Goal: Task Accomplishment & Management: Manage account settings

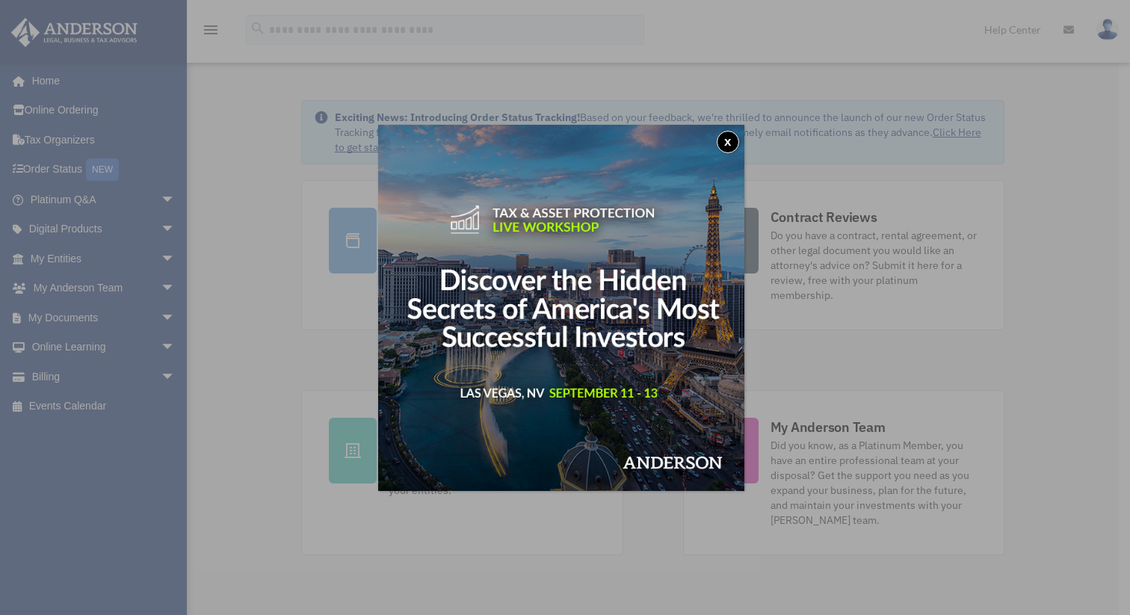
click at [728, 141] on button "x" at bounding box center [728, 142] width 22 height 22
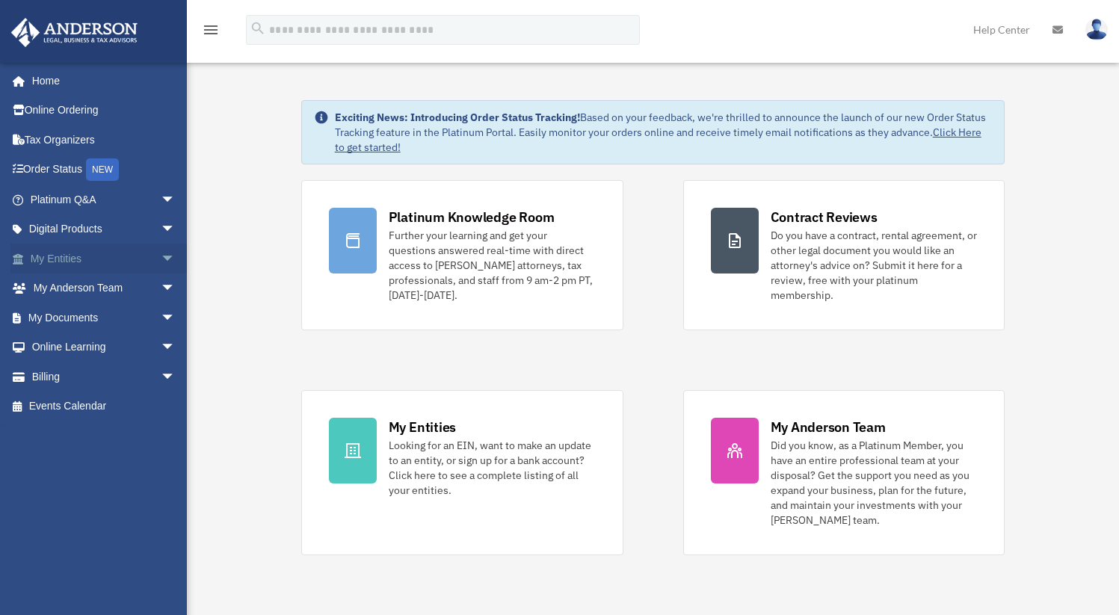
click at [161, 256] on span "arrow_drop_down" at bounding box center [176, 259] width 30 height 31
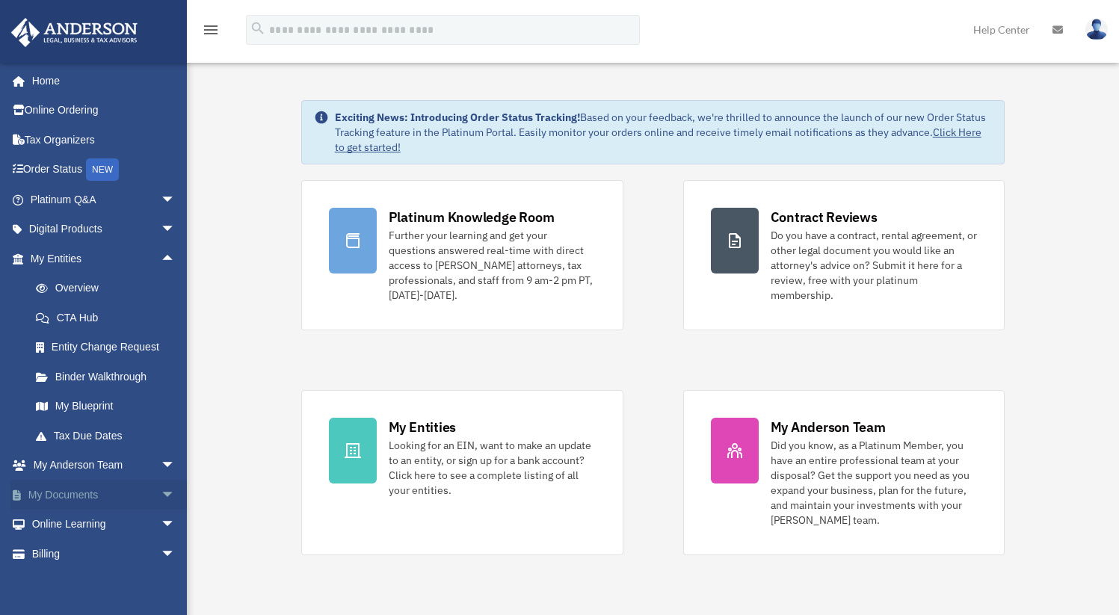
click at [161, 493] on span "arrow_drop_down" at bounding box center [176, 495] width 30 height 31
click at [64, 525] on link "Box" at bounding box center [109, 525] width 177 height 30
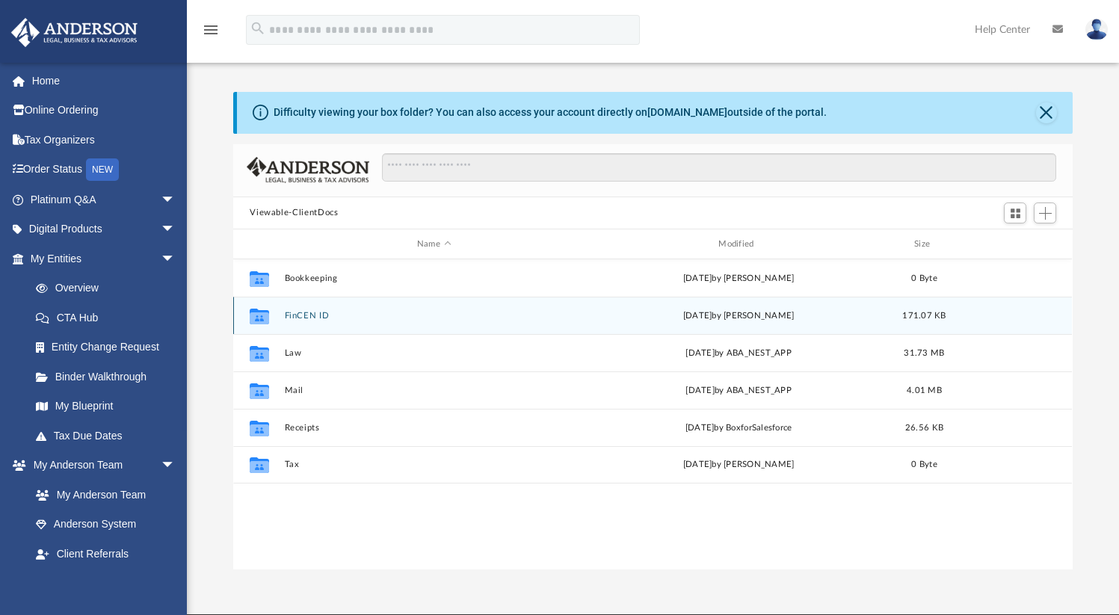
scroll to position [328, 828]
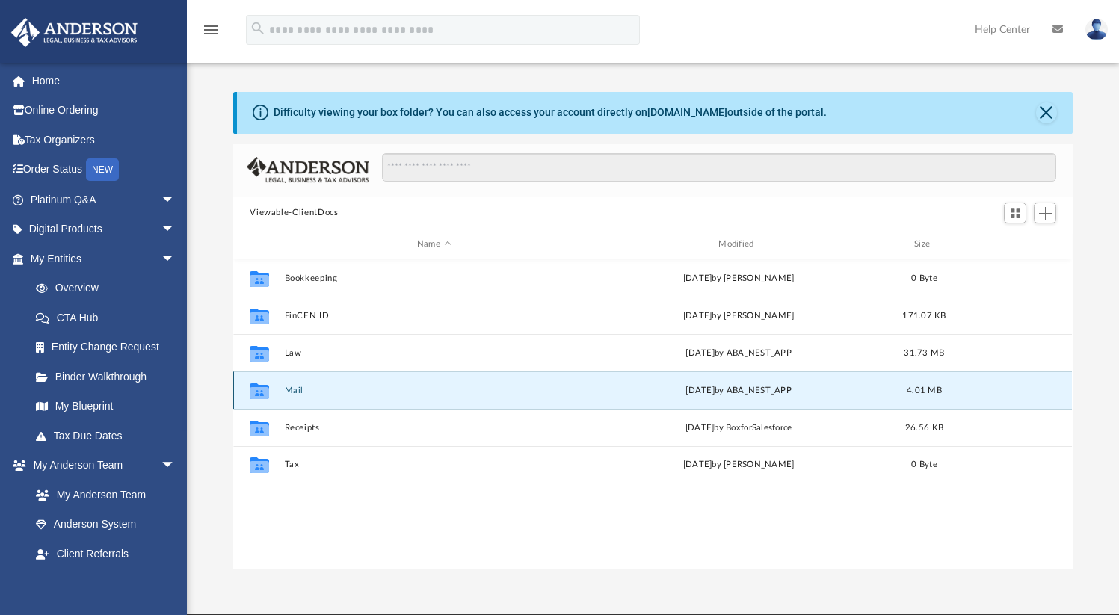
click at [299, 388] on button "Mail" at bounding box center [434, 391] width 298 height 10
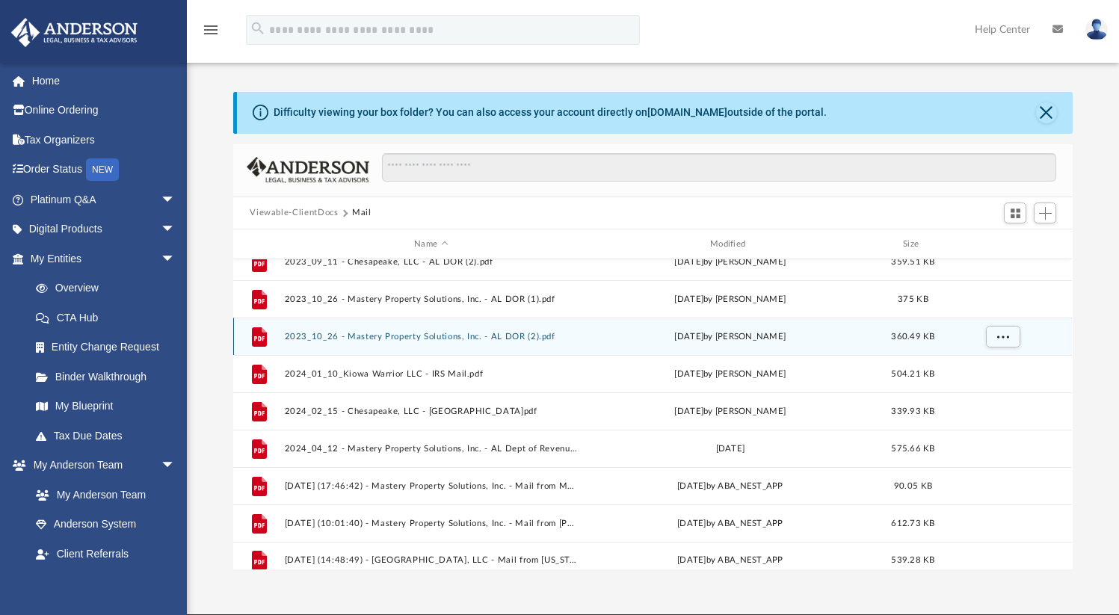
scroll to position [64, 0]
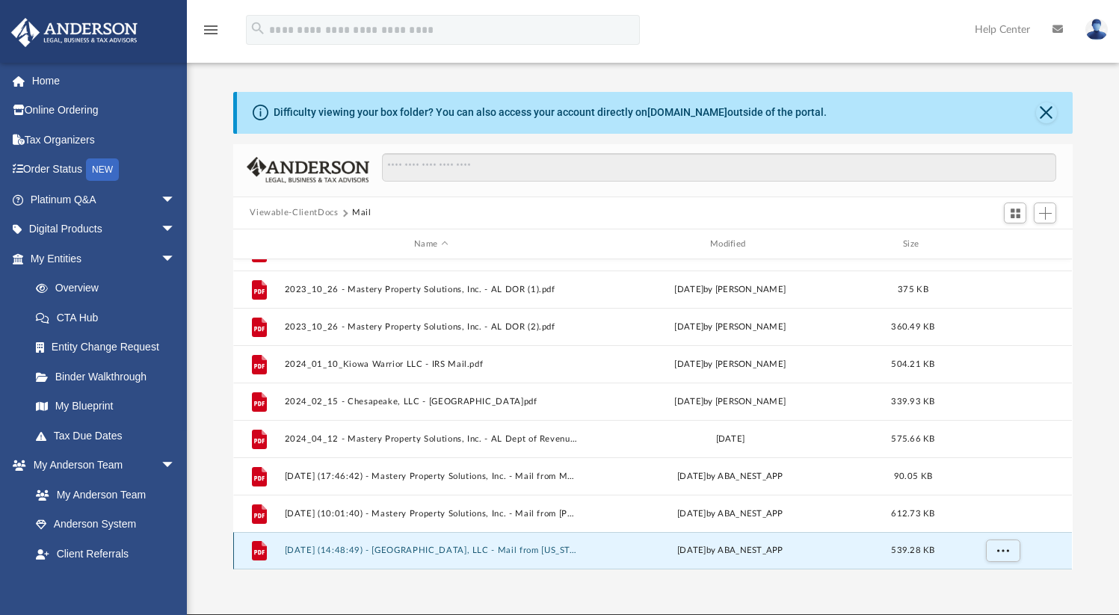
click at [312, 549] on button "2025.07.22 (14:48:49) - Bordeaux, LLC - Mail from ALABAMA DEPARTMENT OF REVENUE…" at bounding box center [431, 551] width 293 height 10
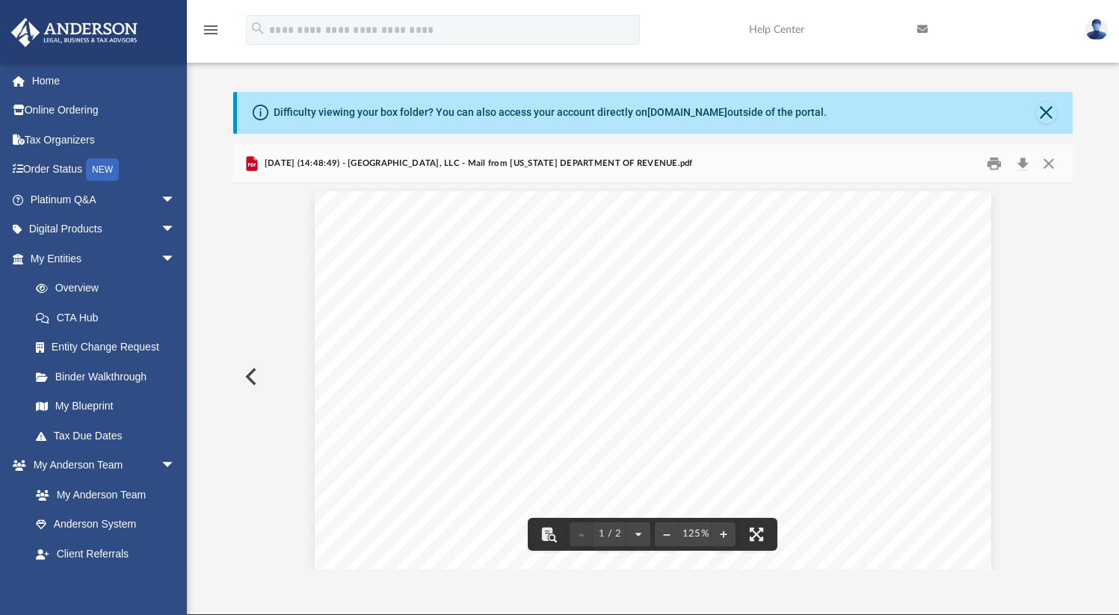
scroll to position [0, 0]
click at [1049, 159] on button "Close" at bounding box center [1048, 163] width 27 height 23
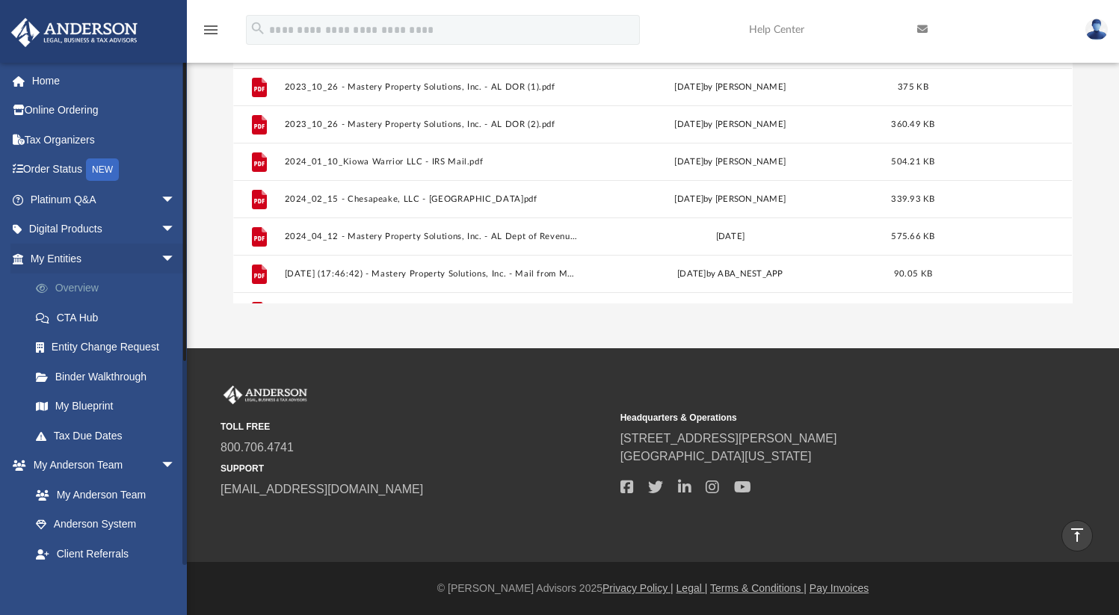
click at [77, 289] on link "Overview" at bounding box center [109, 289] width 177 height 30
click at [77, 288] on link "Overview" at bounding box center [109, 289] width 177 height 30
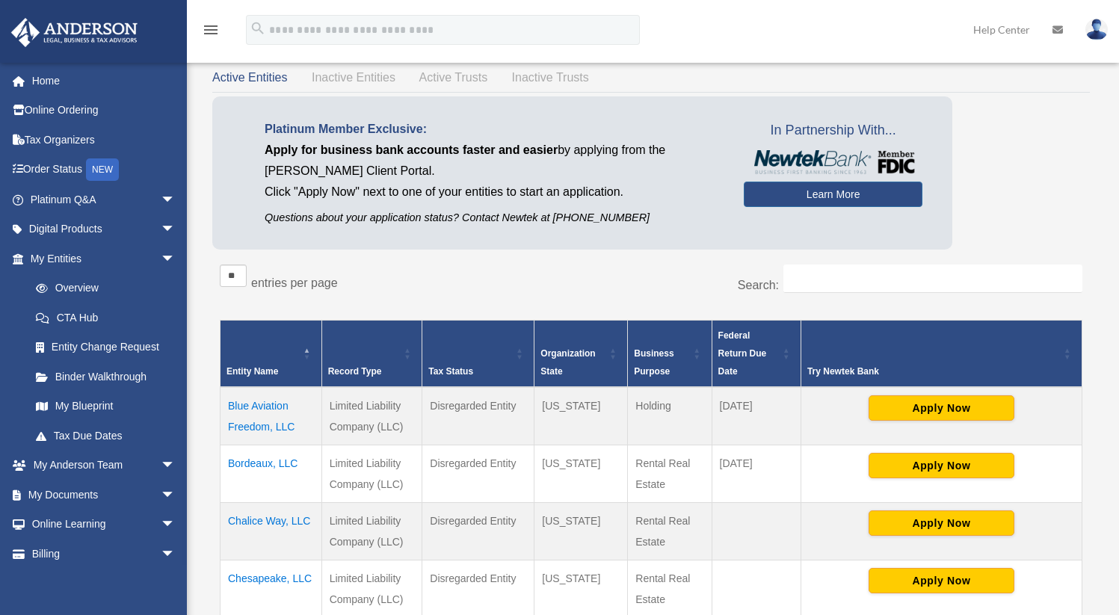
scroll to position [169, 0]
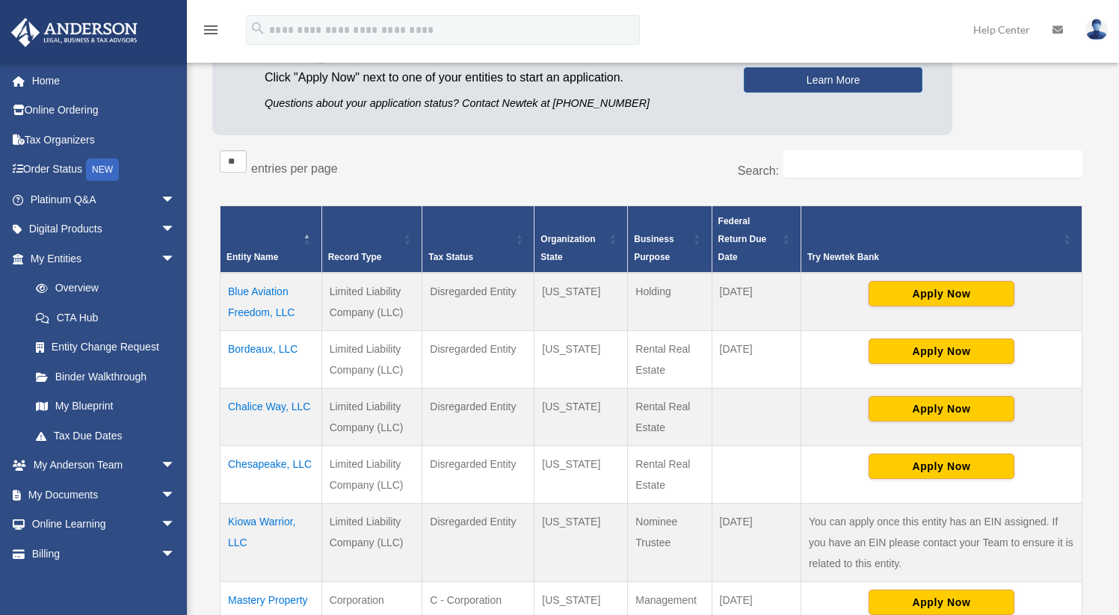
click at [257, 349] on td "Bordeaux, LLC" at bounding box center [272, 359] width 102 height 58
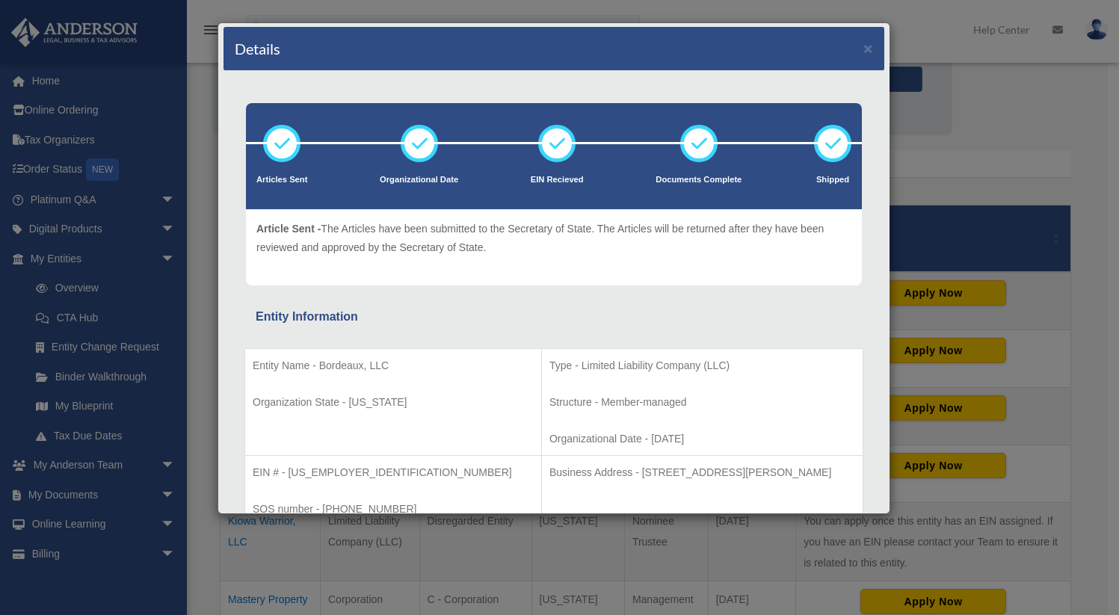
scroll to position [0, 0]
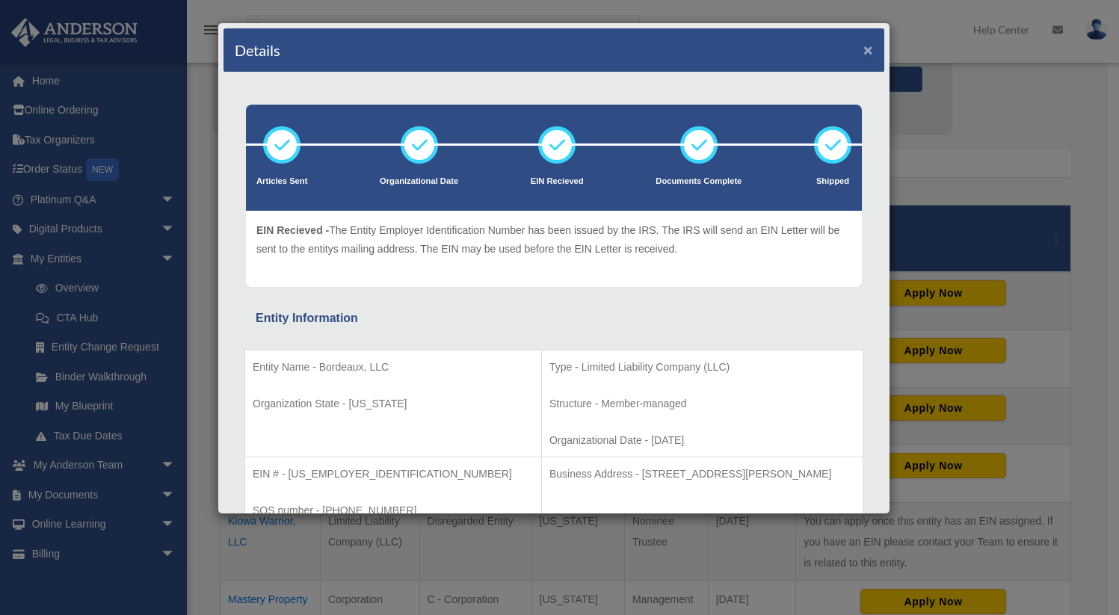
click at [863, 52] on button "×" at bounding box center [868, 50] width 10 height 16
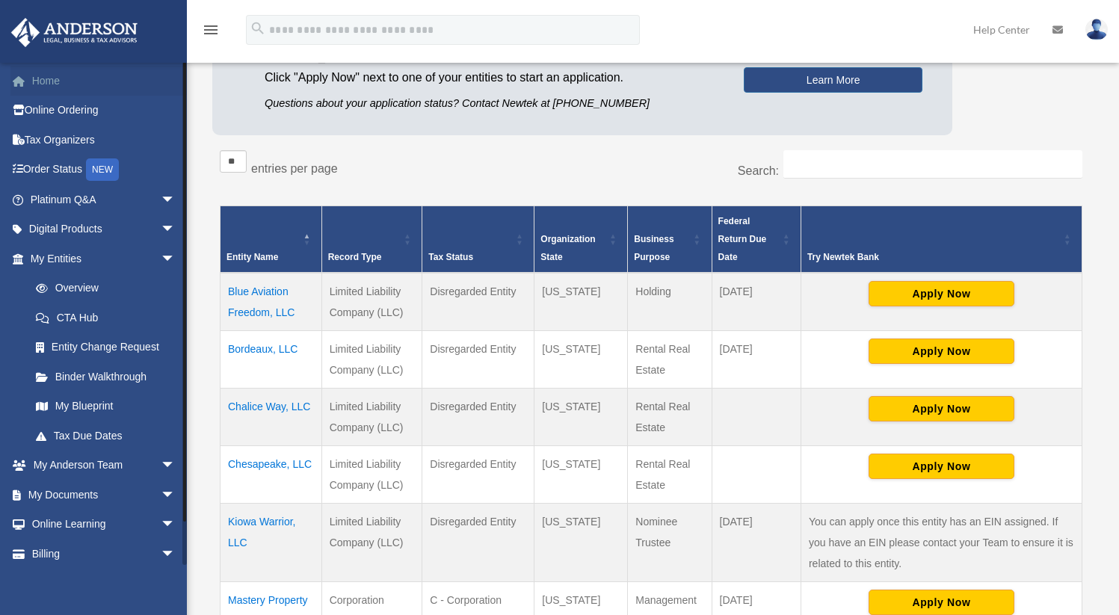
click at [49, 84] on link "Home" at bounding box center [104, 81] width 188 height 30
click at [49, 83] on link "Home" at bounding box center [104, 81] width 188 height 30
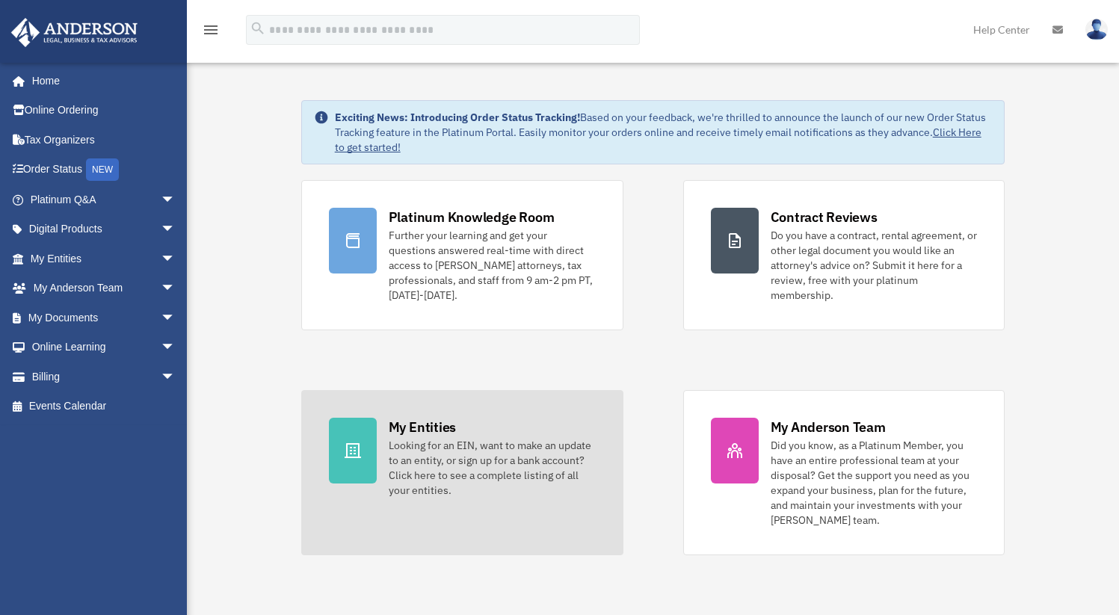
click at [499, 453] on div "Looking for an EIN, want to make an update to an entity, or sign up for a bank …" at bounding box center [492, 468] width 207 height 60
click at [360, 449] on icon at bounding box center [353, 451] width 18 height 18
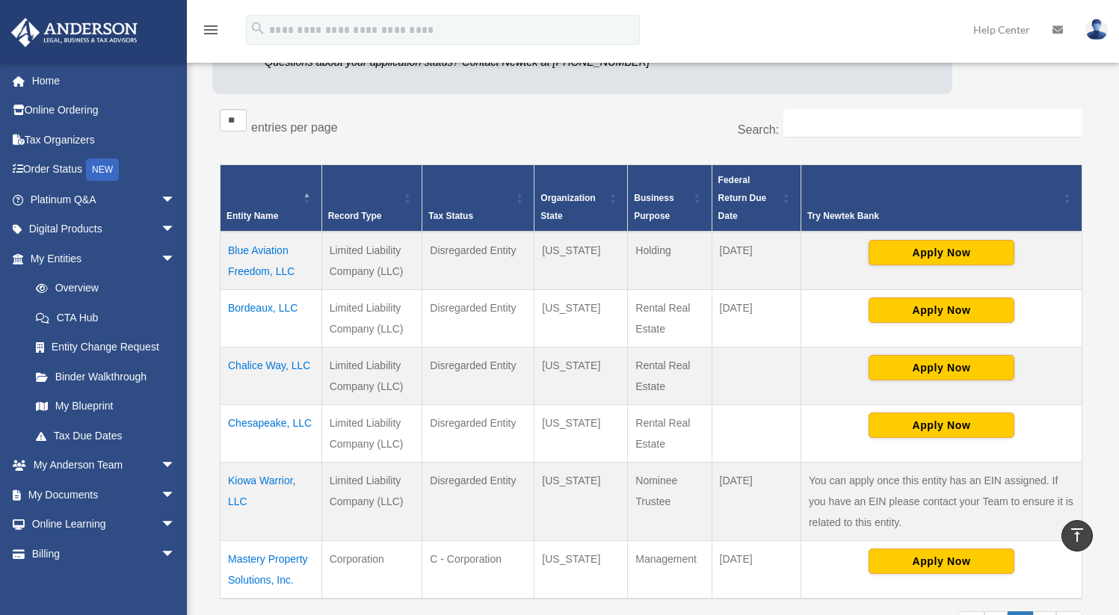
scroll to position [209, 0]
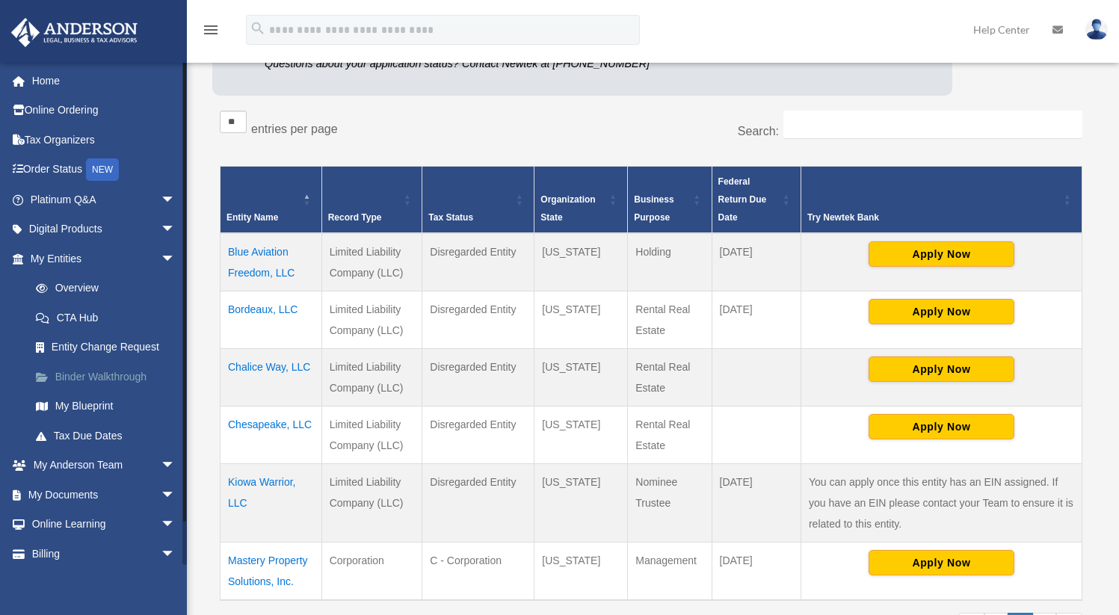
click at [79, 373] on link "Binder Walkthrough" at bounding box center [109, 377] width 177 height 30
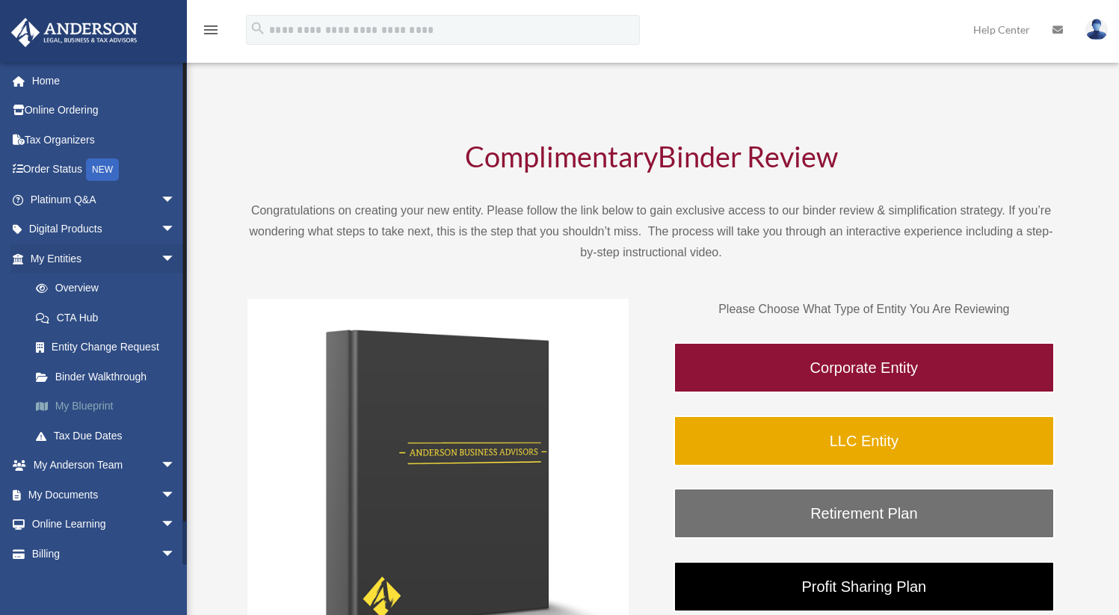
click at [84, 405] on link "My Blueprint" at bounding box center [109, 407] width 177 height 30
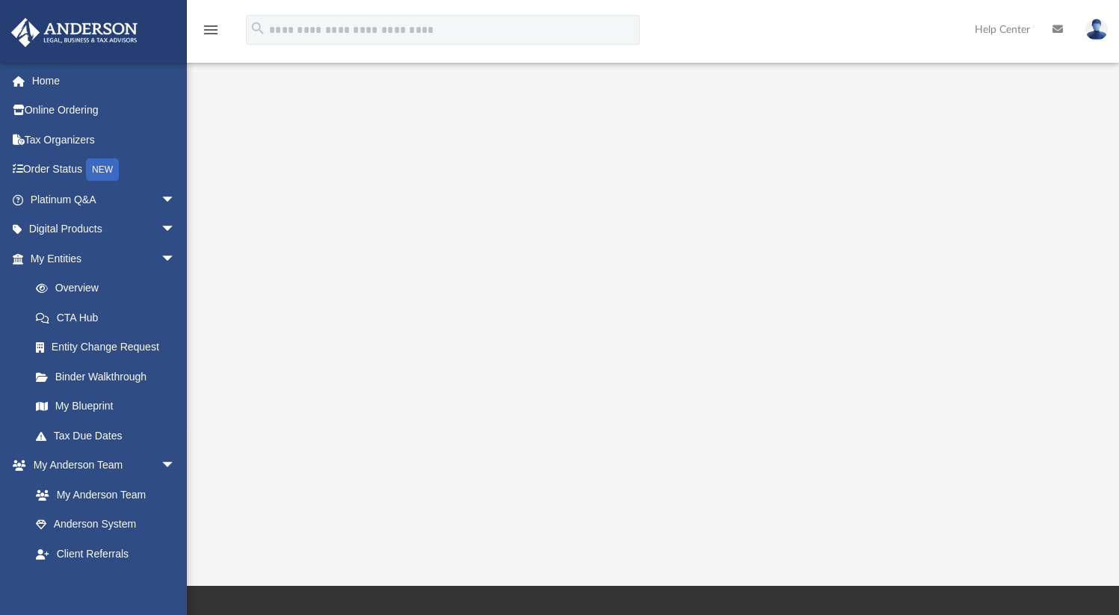
scroll to position [151, 0]
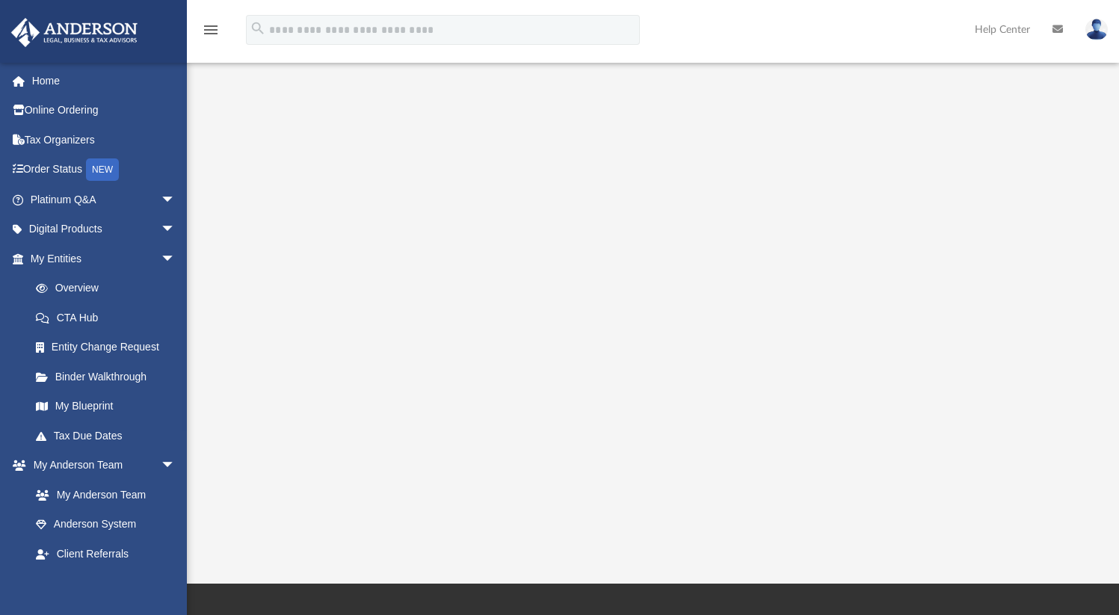
click at [1094, 25] on img at bounding box center [1096, 30] width 22 height 22
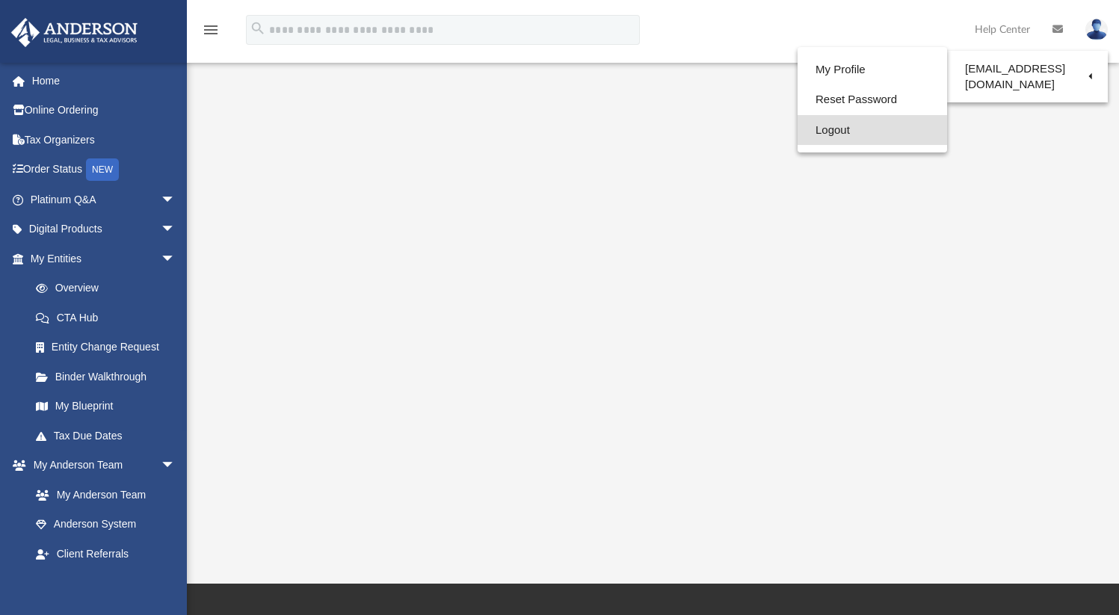
click at [798, 131] on link "Logout" at bounding box center [873, 130] width 150 height 31
